Goal: Task Accomplishment & Management: Manage account settings

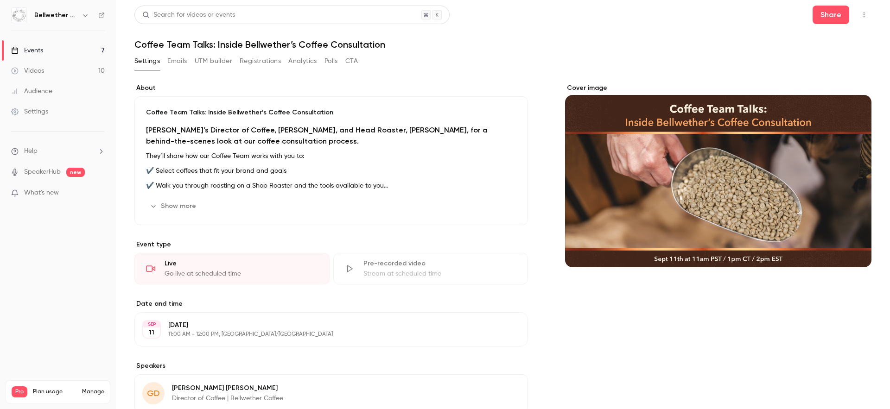
scroll to position [146, 0]
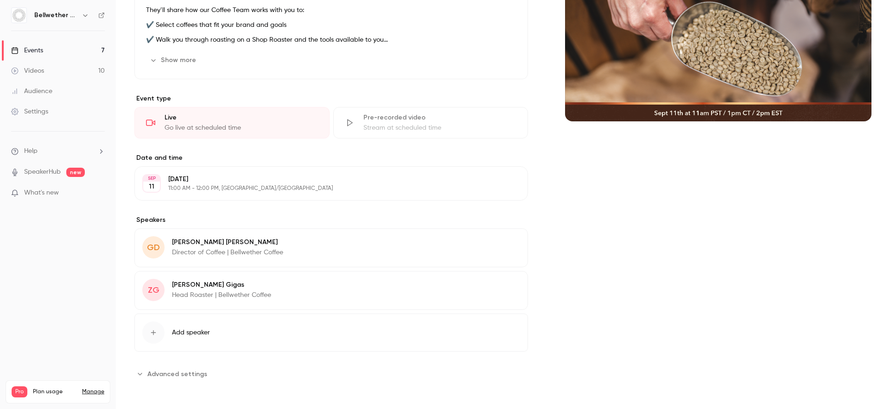
click at [72, 52] on link "Events 7" at bounding box center [58, 50] width 116 height 20
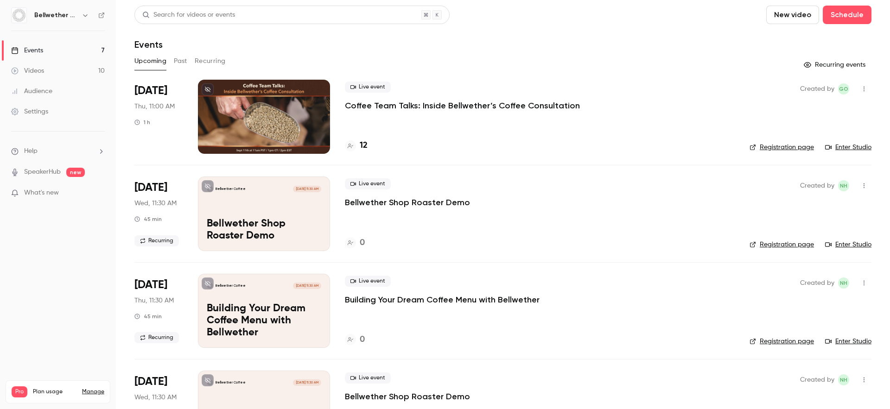
click at [297, 122] on div at bounding box center [264, 117] width 132 height 74
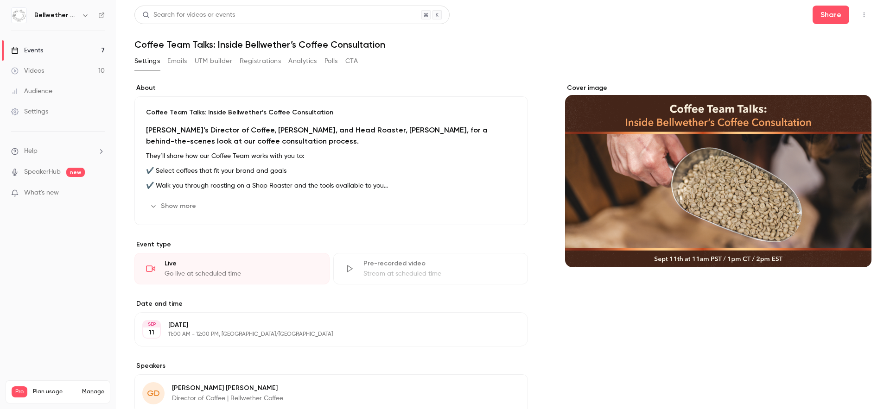
click at [674, 172] on div "Cover image" at bounding box center [718, 175] width 306 height 184
click at [0, 0] on input "Cover image" at bounding box center [0, 0] width 0 height 0
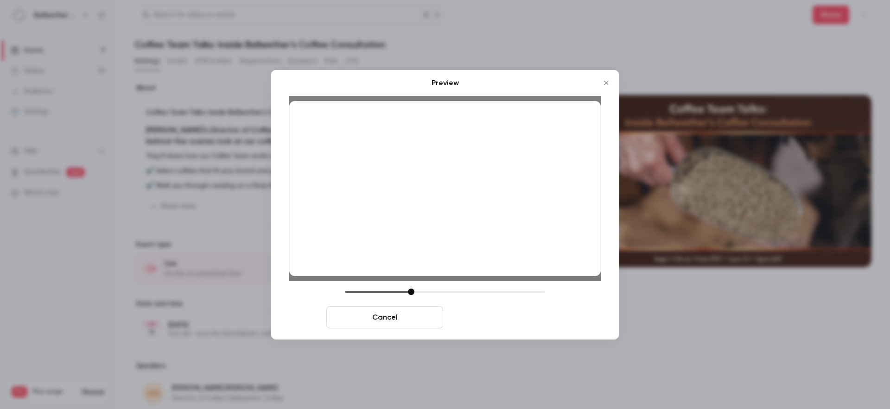
click at [531, 315] on button "Save cover" at bounding box center [505, 317] width 117 height 22
click at [487, 314] on button "Save cover" at bounding box center [505, 317] width 117 height 22
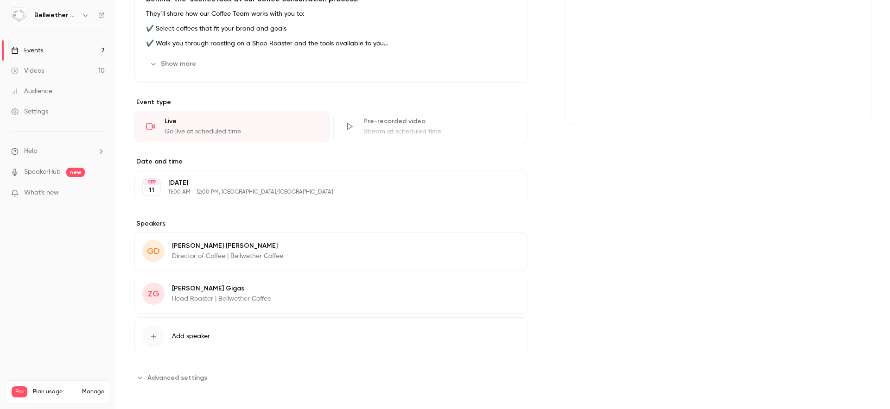
scroll to position [141, 0]
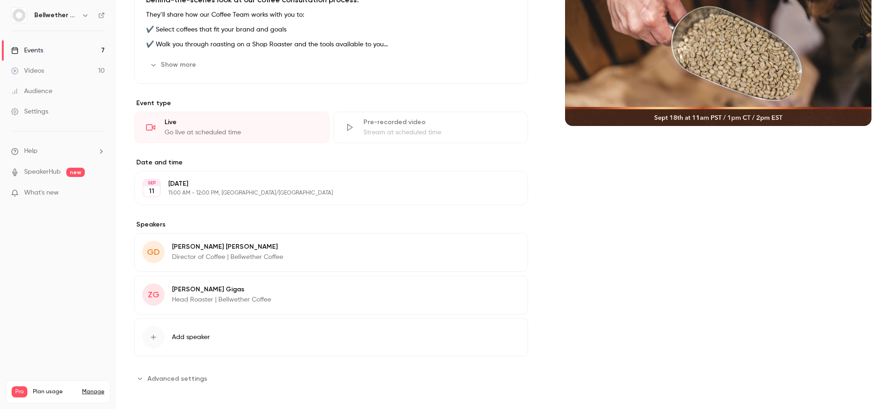
click at [213, 195] on p "11:00 AM - 12:00 PM, [GEOGRAPHIC_DATA]/[GEOGRAPHIC_DATA]" at bounding box center [323, 193] width 310 height 7
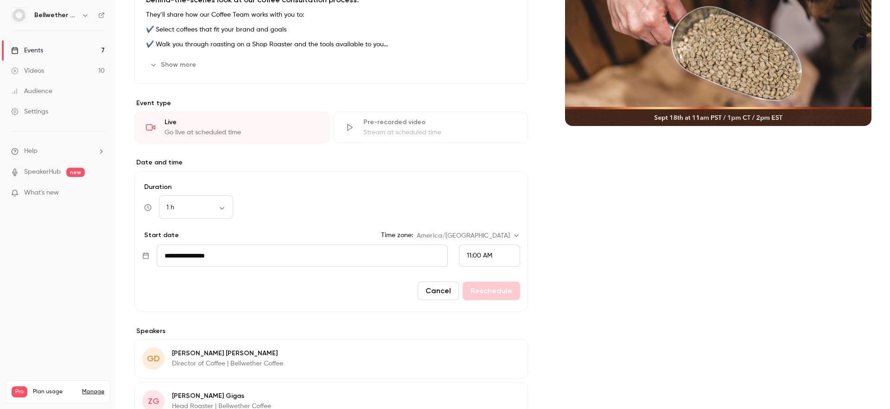
click at [342, 253] on input "**********" at bounding box center [302, 256] width 291 height 22
click at [247, 179] on div "18" at bounding box center [250, 179] width 14 height 14
type input "**********"
click at [495, 292] on button "Reschedule" at bounding box center [490, 291] width 57 height 19
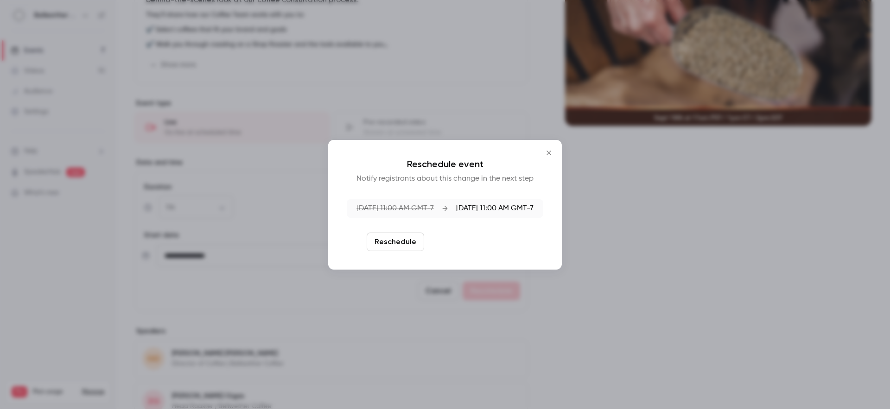
click at [484, 242] on button "Reschedule and notify" at bounding box center [476, 242] width 96 height 19
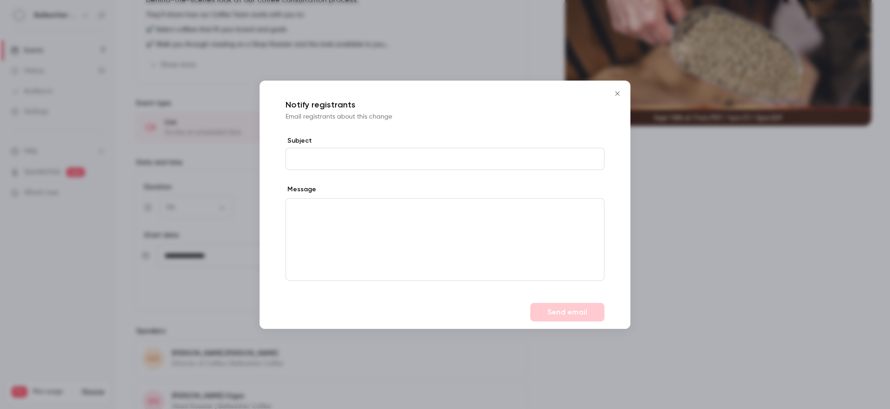
click at [614, 93] on icon "Close" at bounding box center [617, 93] width 11 height 7
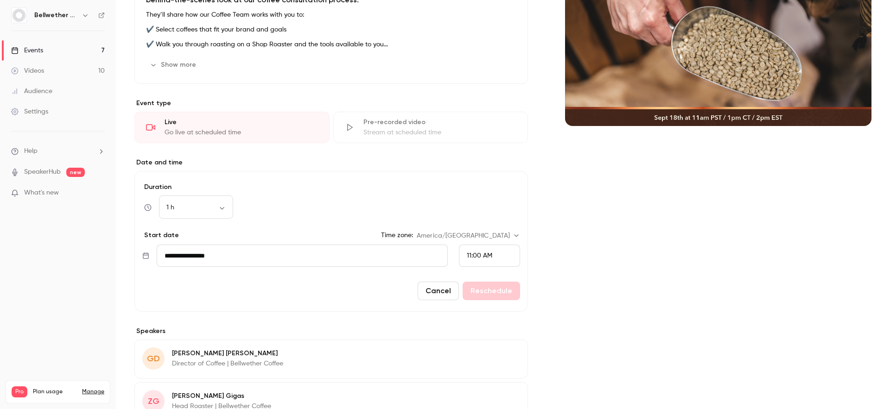
click at [406, 260] on input "**********" at bounding box center [302, 256] width 291 height 22
click at [247, 177] on div "18" at bounding box center [250, 179] width 14 height 14
click at [423, 288] on button "Cancel" at bounding box center [438, 291] width 41 height 19
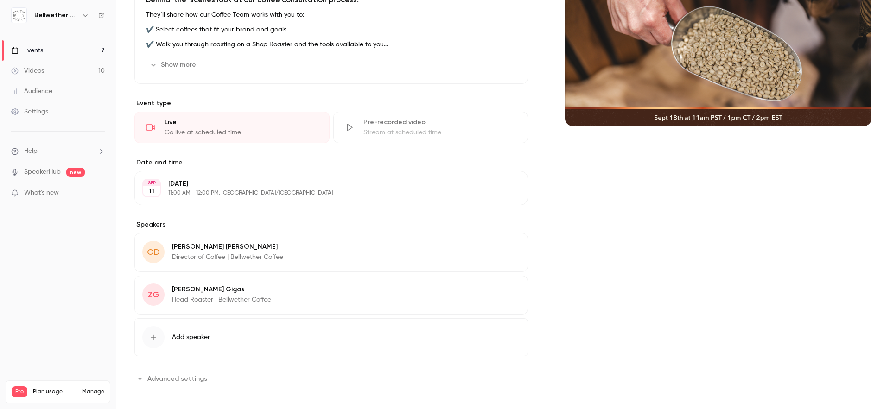
click at [282, 196] on p "11:00 AM - 12:00 PM, [GEOGRAPHIC_DATA]/[GEOGRAPHIC_DATA]" at bounding box center [323, 193] width 310 height 7
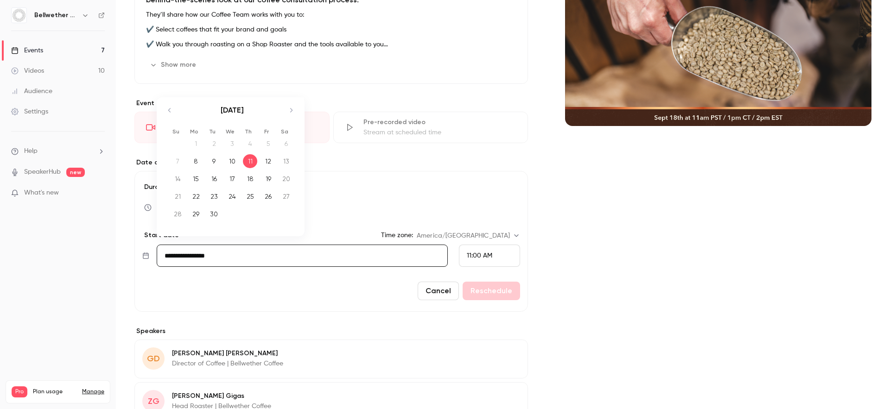
click at [343, 257] on input "**********" at bounding box center [302, 256] width 291 height 22
click at [247, 181] on div "18" at bounding box center [250, 179] width 14 height 14
type input "**********"
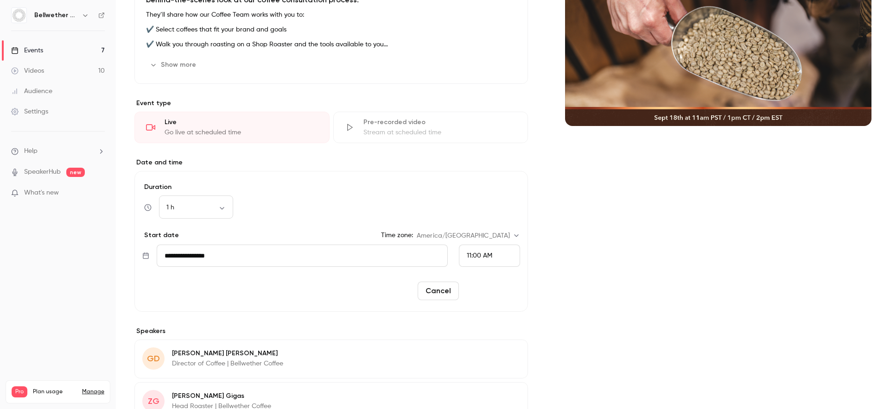
click at [502, 291] on button "Reschedule" at bounding box center [490, 291] width 57 height 19
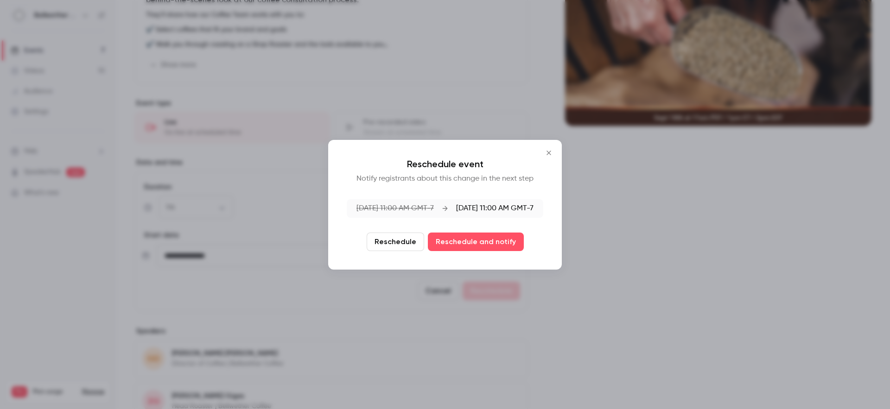
click at [413, 243] on button "Reschedule" at bounding box center [395, 242] width 57 height 19
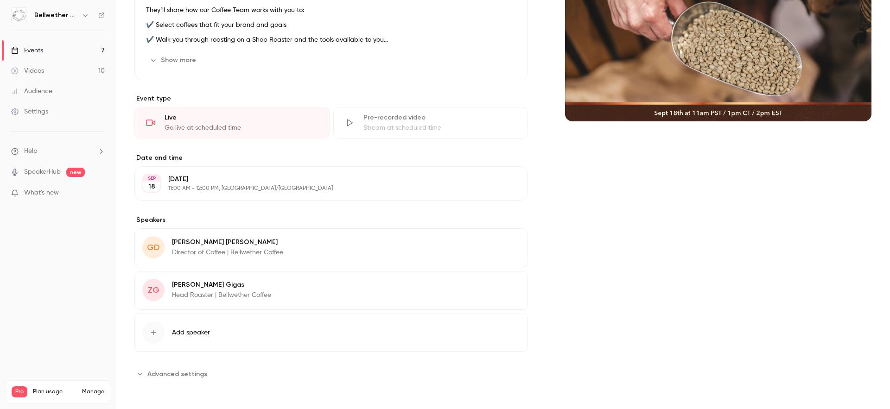
scroll to position [0, 0]
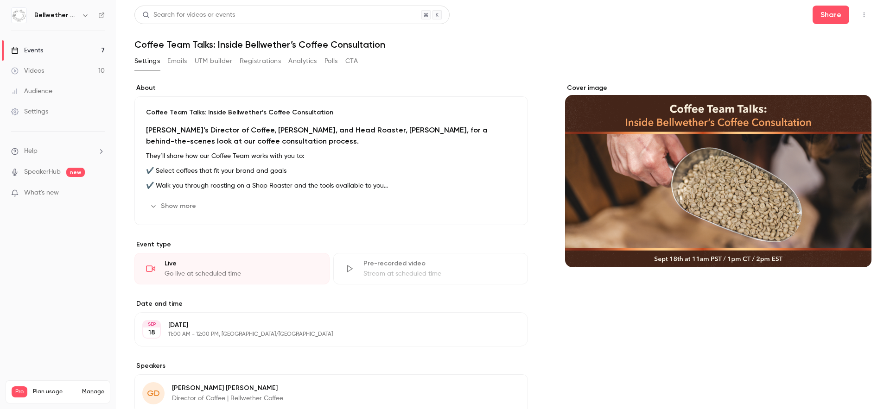
click at [63, 53] on link "Events 7" at bounding box center [58, 50] width 116 height 20
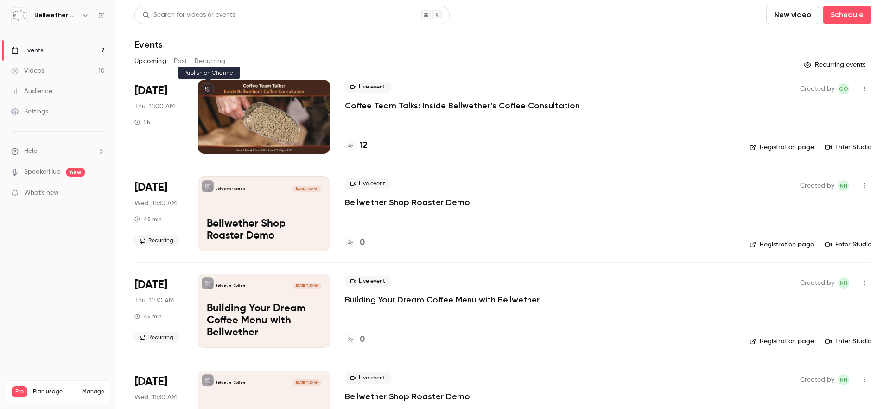
click at [207, 89] on icon at bounding box center [208, 90] width 6 height 6
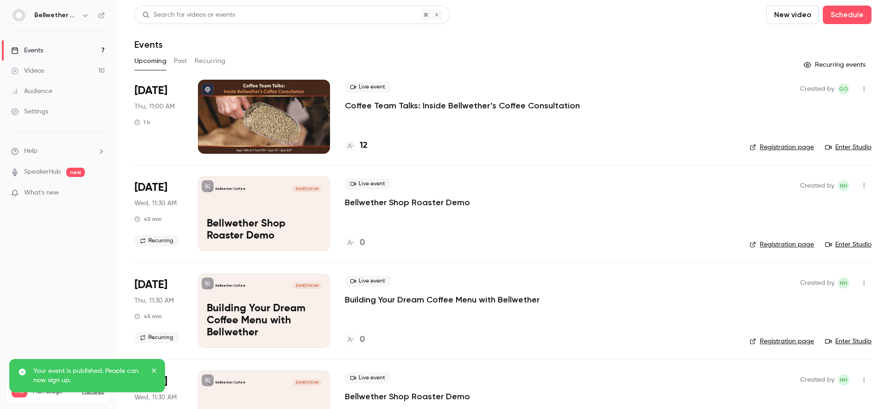
click at [756, 145] on link "Registration page" at bounding box center [781, 147] width 64 height 9
click at [307, 121] on div at bounding box center [264, 117] width 132 height 74
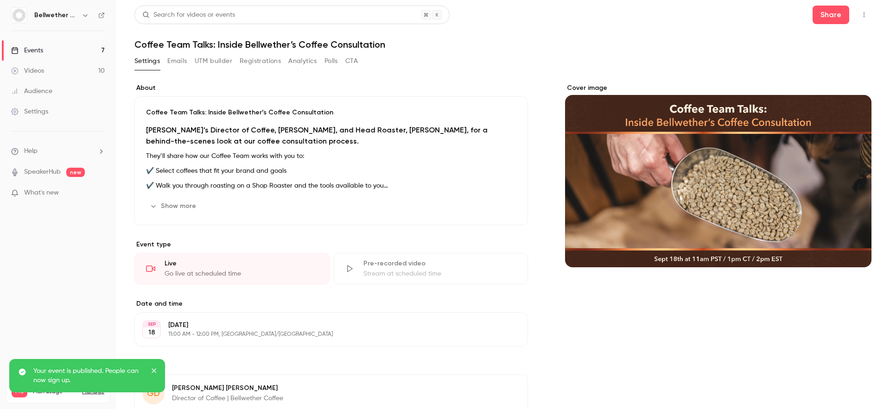
click at [221, 63] on button "UTM builder" at bounding box center [214, 61] width 38 height 15
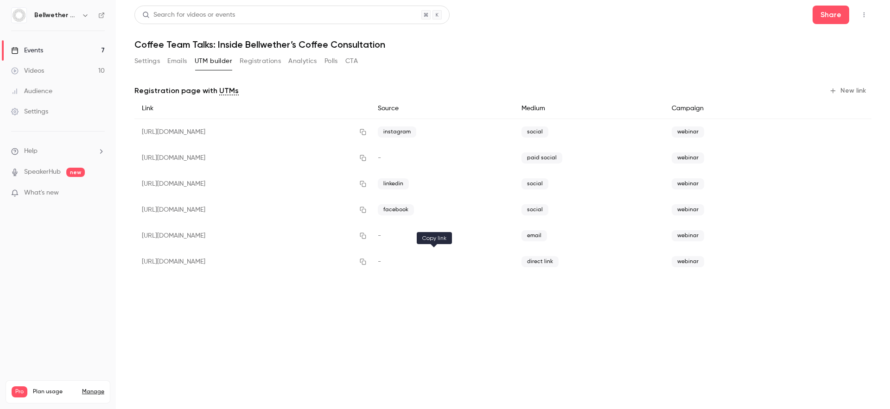
click at [367, 263] on icon "button" at bounding box center [362, 262] width 7 height 6
click at [68, 173] on span "new" at bounding box center [75, 172] width 19 height 9
click at [40, 171] on link "SpeakerHub" at bounding box center [42, 172] width 37 height 10
click at [56, 190] on span "What's new" at bounding box center [41, 193] width 35 height 10
click at [244, 312] on div at bounding box center [445, 204] width 890 height 409
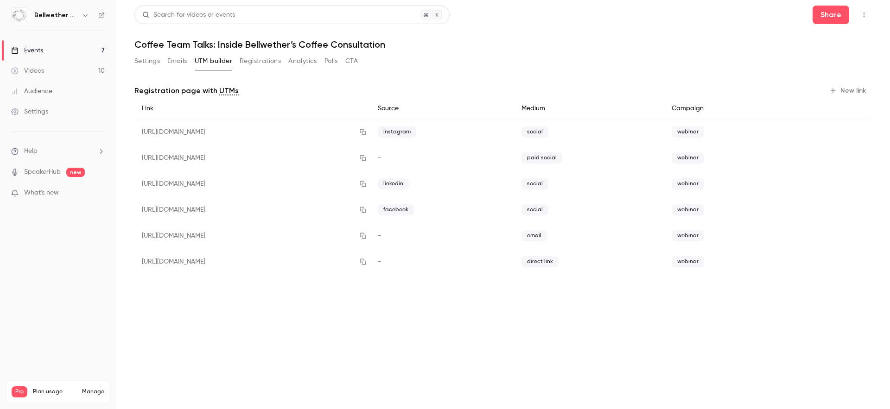
click at [51, 51] on link "Events 7" at bounding box center [58, 50] width 116 height 20
